Goal: Check status: Check status

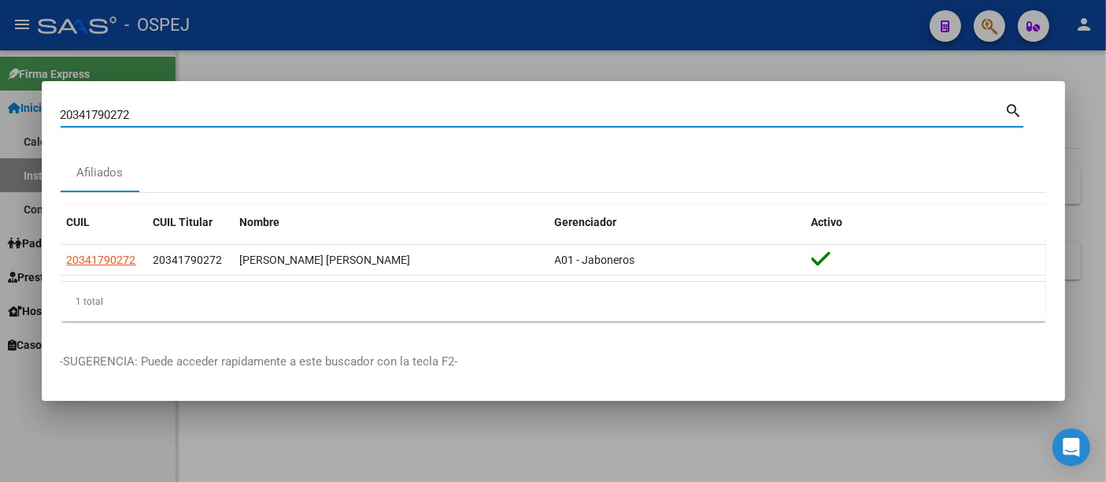
click at [222, 120] on input "20341790272" at bounding box center [533, 115] width 944 height 14
type input "2"
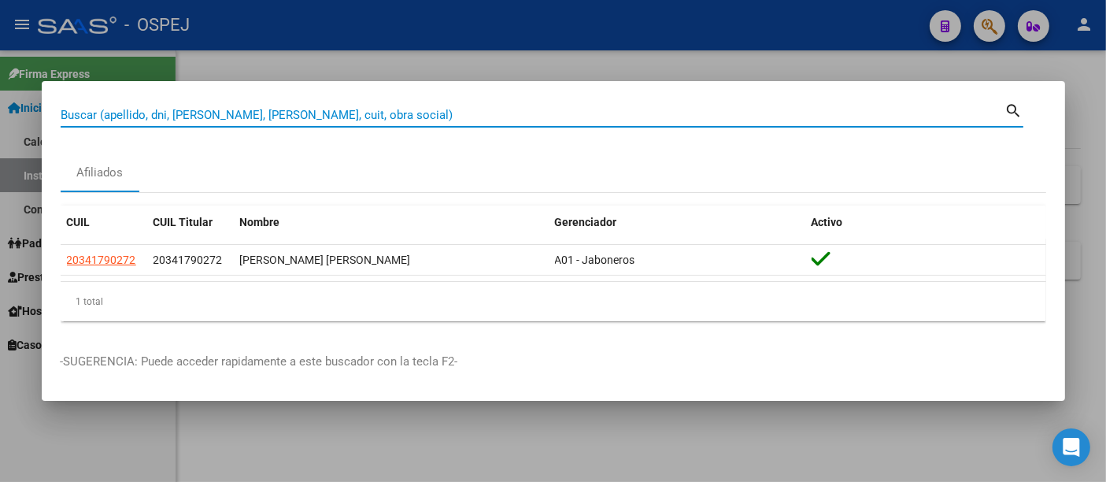
paste input "2029791285-3"
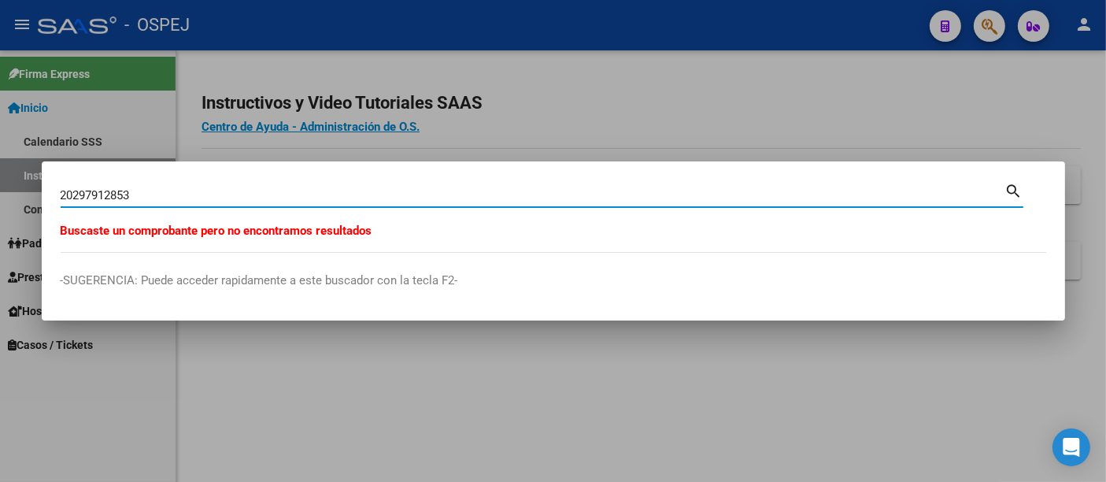
type input "20297912853"
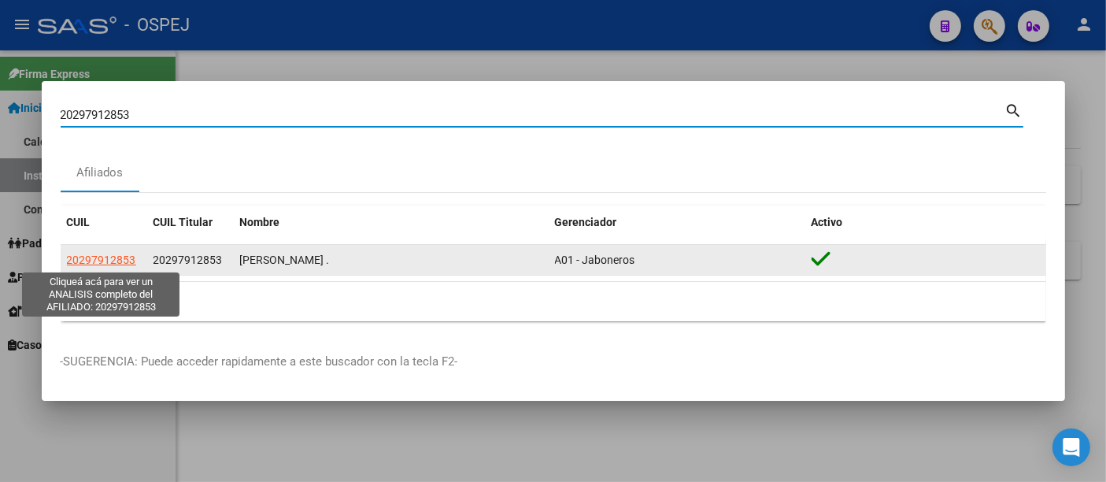
click at [101, 263] on span "20297912853" at bounding box center [101, 259] width 69 height 13
type textarea "20297912853"
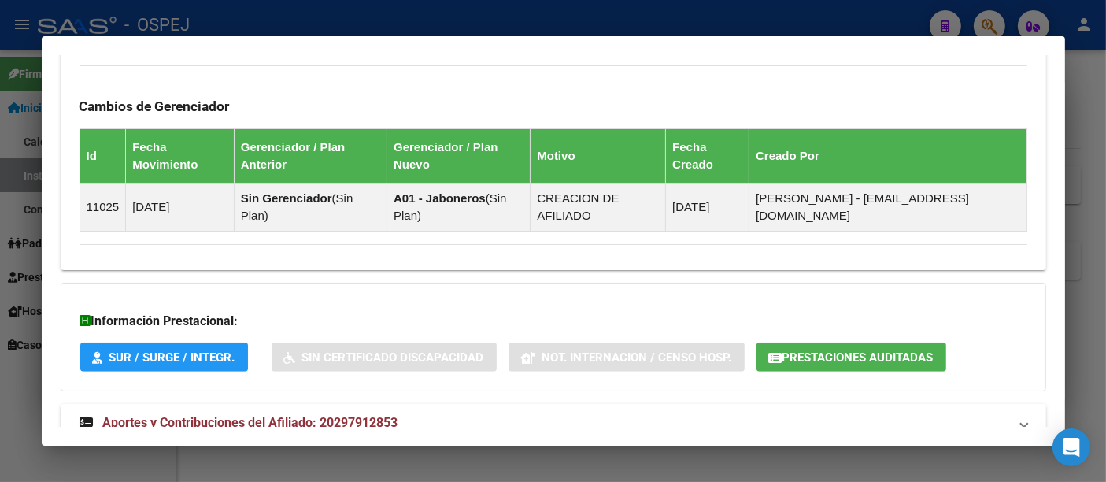
scroll to position [1017, 0]
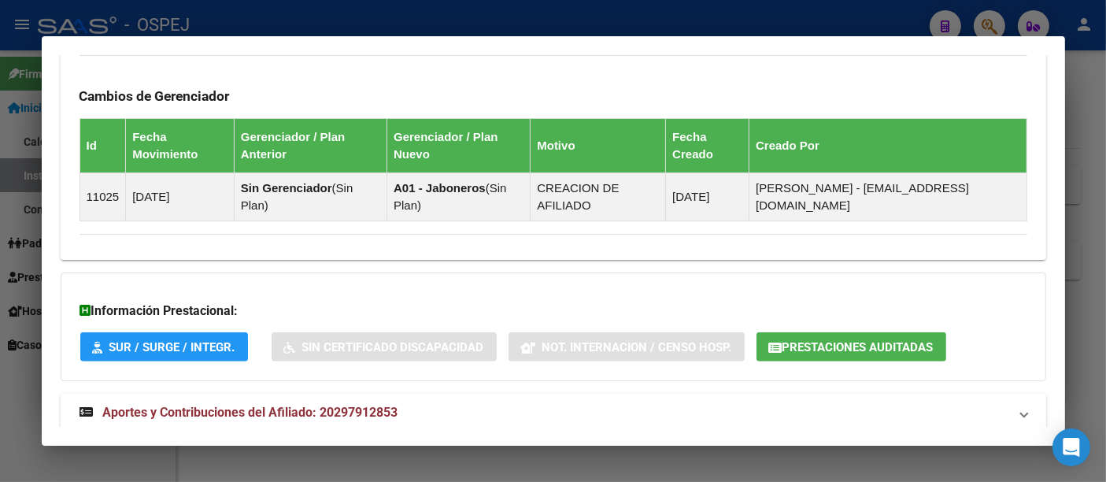
click at [357, 405] on span "Aportes y Contribuciones del Afiliado: 20297912853" at bounding box center [250, 412] width 295 height 15
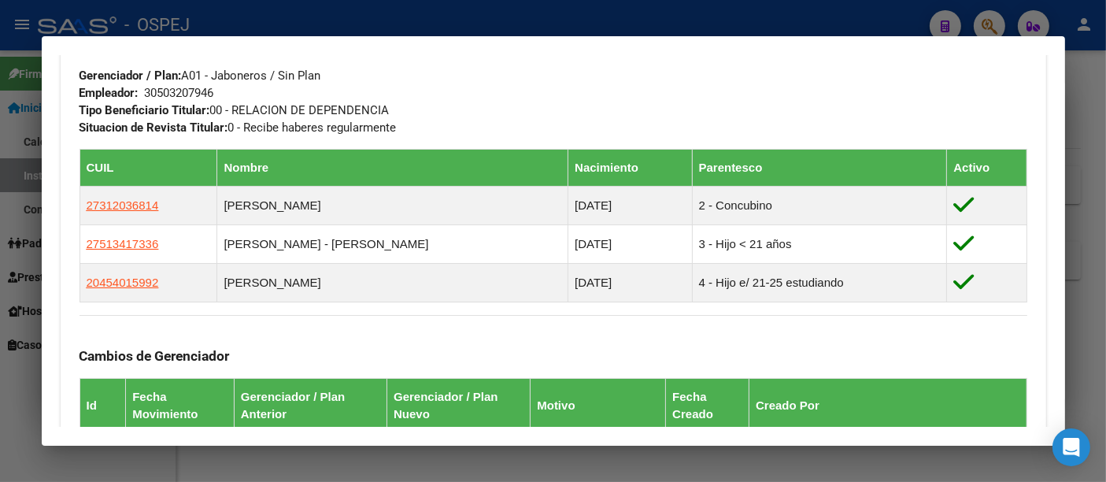
scroll to position [580, 0]
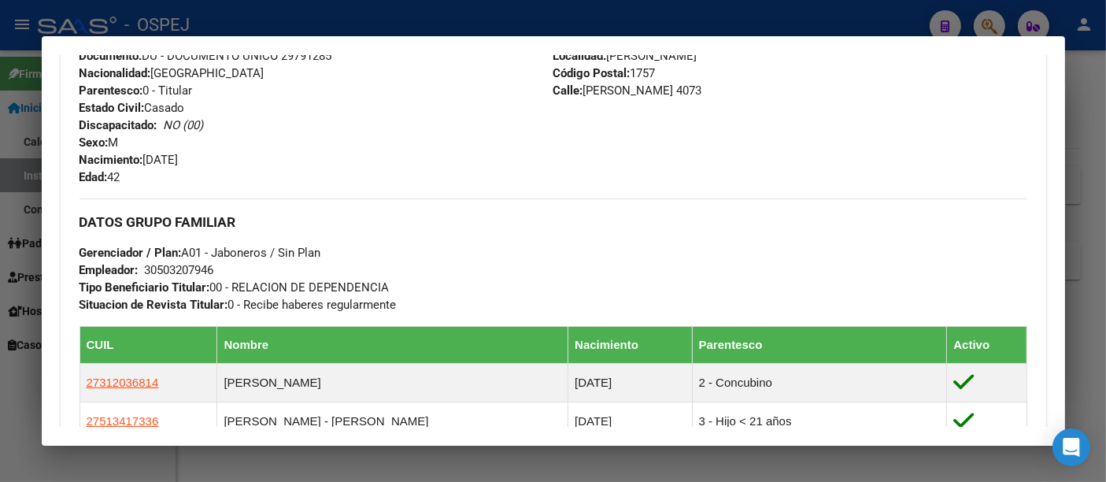
click at [177, 263] on div "30503207946" at bounding box center [179, 269] width 69 height 17
